Goal: Find specific page/section: Find specific page/section

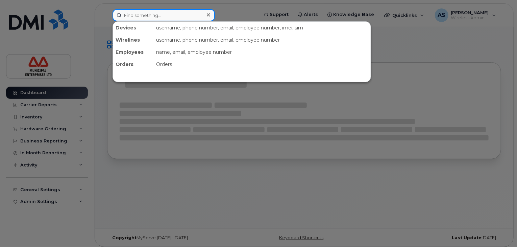
click at [158, 16] on input at bounding box center [164, 15] width 102 height 12
click at [430, 81] on div at bounding box center [258, 123] width 517 height 247
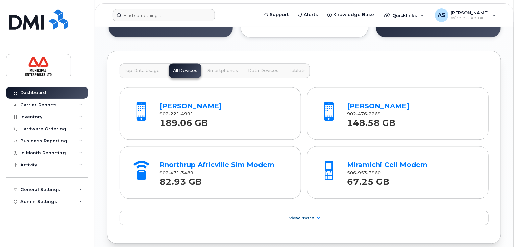
scroll to position [763, 0]
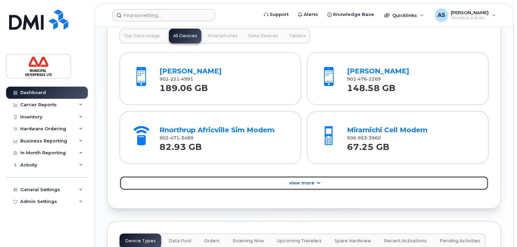
click at [299, 182] on span "View More" at bounding box center [301, 182] width 25 height 5
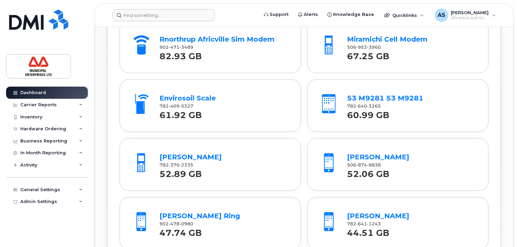
scroll to position [864, 0]
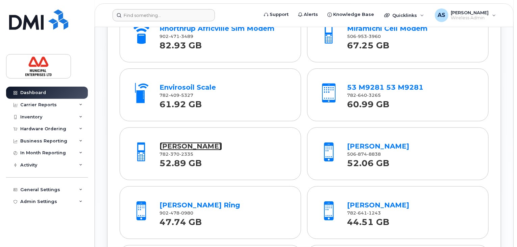
click at [196, 146] on link "Brent Mac Donald" at bounding box center [191, 146] width 62 height 8
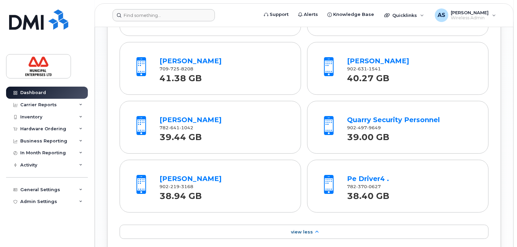
scroll to position [768, 0]
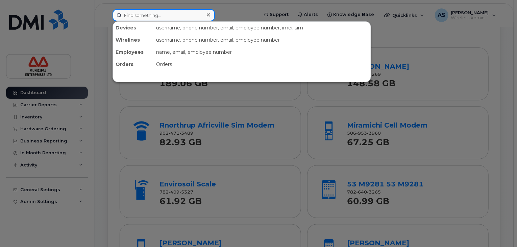
click at [160, 16] on input at bounding box center [164, 15] width 102 height 12
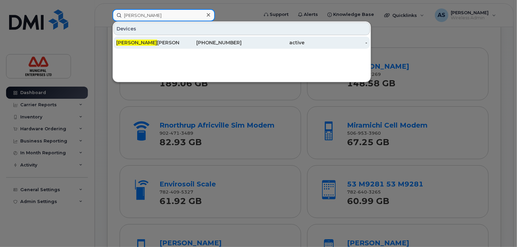
type input "edmund"
click at [154, 45] on div "Edmund Taylor" at bounding box center [147, 42] width 63 height 7
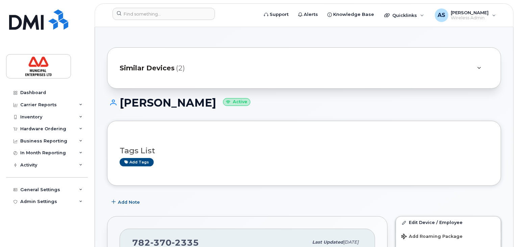
drag, startPoint x: 222, startPoint y: 102, endPoint x: 116, endPoint y: 104, distance: 106.2
click at [116, 104] on h1 "Brent Mac Donald Active" at bounding box center [304, 103] width 394 height 12
copy h1 "Brent Mac Donald"
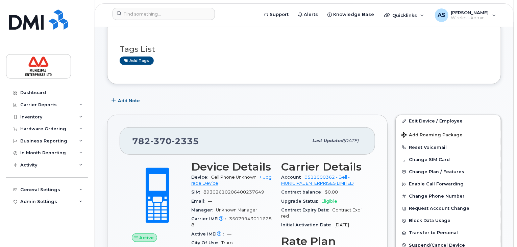
scroll to position [169, 0]
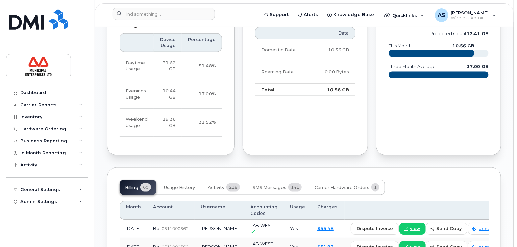
scroll to position [406, 0]
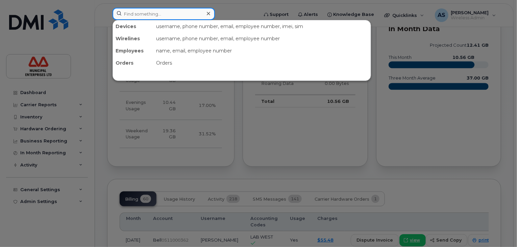
click at [148, 16] on input at bounding box center [164, 14] width 102 height 12
paste input "[PERSON_NAME]"
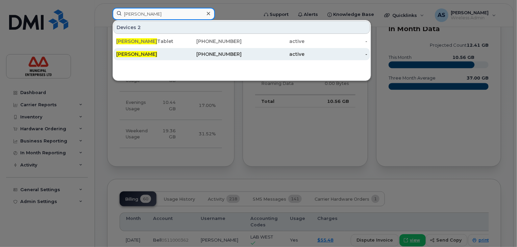
type input "[PERSON_NAME]"
click at [167, 53] on div "[PERSON_NAME]" at bounding box center [147, 54] width 63 height 7
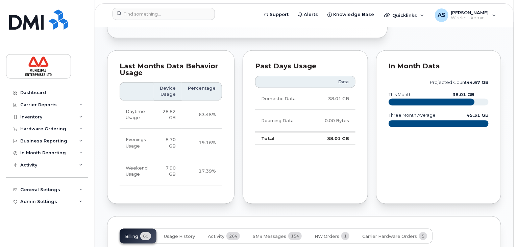
scroll to position [320, 0]
